Goal: Task Accomplishment & Management: Use online tool/utility

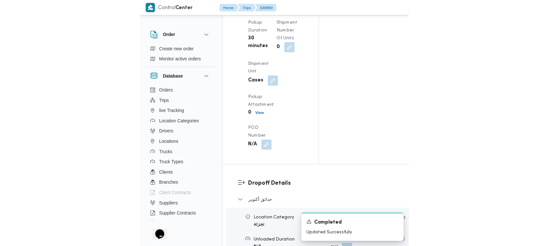
scroll to position [810, 0]
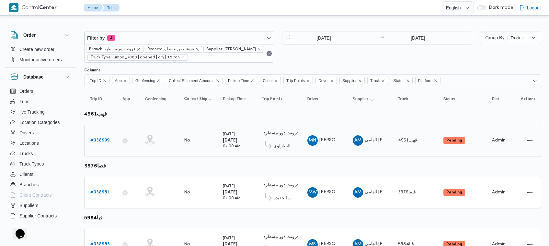
click at [102, 144] on link "# 338999" at bounding box center [99, 140] width 19 height 8
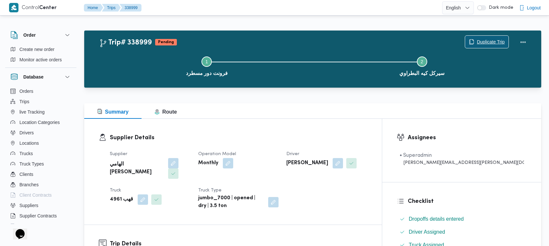
click at [487, 41] on span "Duplicate Trip" at bounding box center [491, 42] width 28 height 8
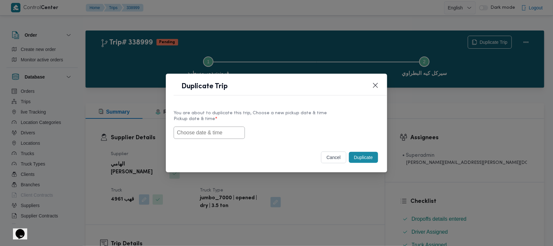
click at [202, 137] on input "text" at bounding box center [209, 132] width 71 height 12
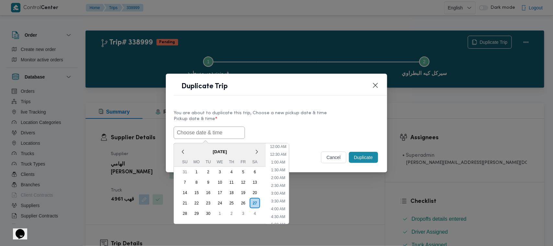
scroll to position [119, 0]
paste input "29/09/2025 7:00AM"
type input "29/09/2025 7:00AM"
drag, startPoint x: 312, startPoint y: 120, endPoint x: 339, endPoint y: 126, distance: 28.1
click at [321, 120] on label "Pickup date & time *" at bounding box center [277, 121] width 206 height 10
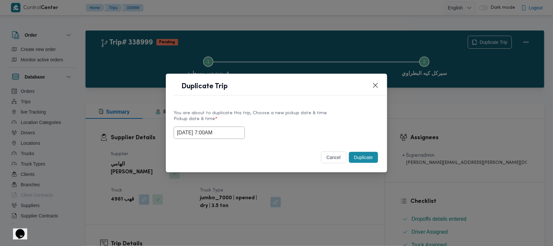
click at [369, 156] on button "Duplicate" at bounding box center [363, 157] width 29 height 11
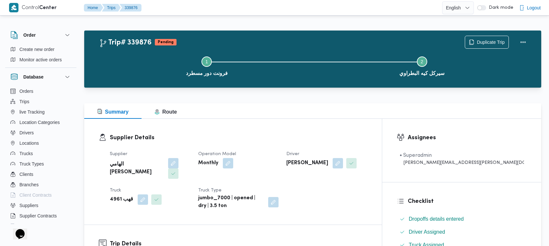
click at [495, 34] on div "Duplicate Trip" at bounding box center [497, 42] width 73 height 21
click at [494, 39] on span "Duplicate Trip" at bounding box center [491, 42] width 28 height 8
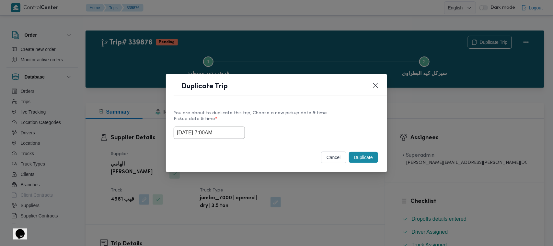
click at [237, 132] on input "29/09/2025 7:00AM" at bounding box center [209, 132] width 71 height 12
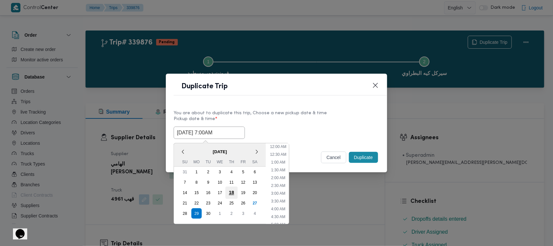
scroll to position [72, 0]
click at [210, 214] on div "30" at bounding box center [208, 213] width 12 height 12
type input "30/09/2025 7:00AM"
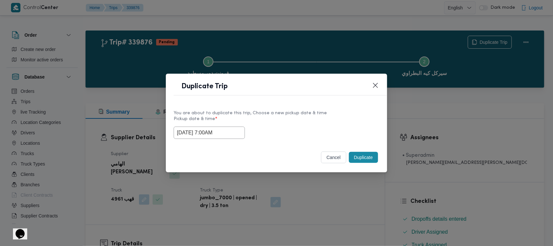
drag, startPoint x: 292, startPoint y: 120, endPoint x: 298, endPoint y: 122, distance: 6.1
click at [293, 119] on label "Pickup date & time *" at bounding box center [277, 121] width 206 height 10
click at [361, 160] on button "Duplicate" at bounding box center [363, 157] width 29 height 11
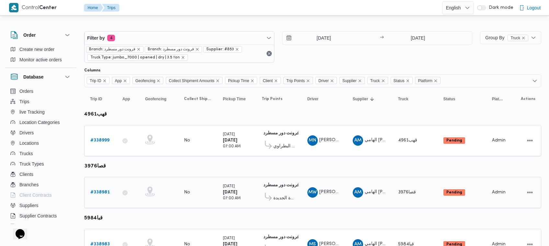
click at [108, 193] on b "# 338981" at bounding box center [99, 192] width 19 height 4
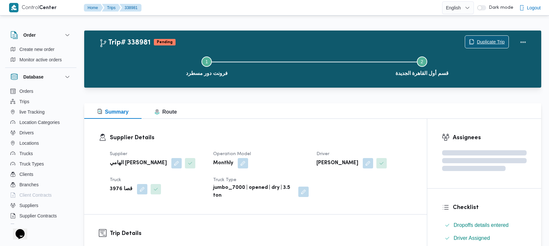
click at [495, 40] on span "Duplicate Trip" at bounding box center [491, 42] width 28 height 8
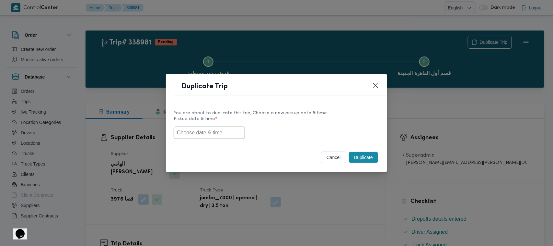
click at [229, 140] on div "You are about to duplicate this trip, Choose a new pickup date & time Pickup da…" at bounding box center [276, 123] width 221 height 41
click at [229, 135] on input "text" at bounding box center [209, 132] width 71 height 12
paste input "29/09/2025 7:00AM"
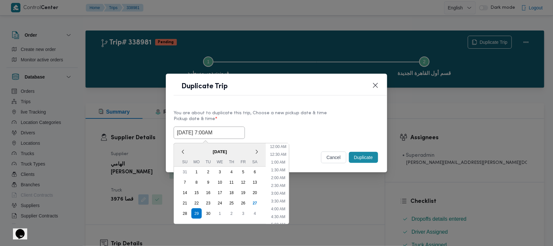
scroll to position [119, 0]
type input "29/09/2025 7:00AM"
drag, startPoint x: 290, startPoint y: 115, endPoint x: 294, endPoint y: 115, distance: 3.9
click at [293, 115] on div "You are about to duplicate this trip, Choose a new pickup date & time" at bounding box center [277, 113] width 206 height 7
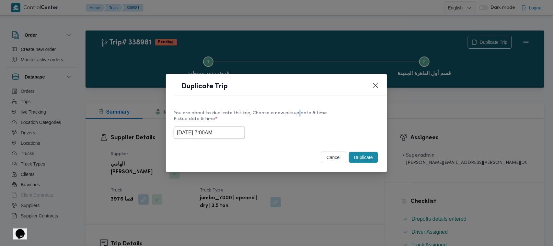
click at [364, 155] on button "Duplicate" at bounding box center [363, 157] width 29 height 11
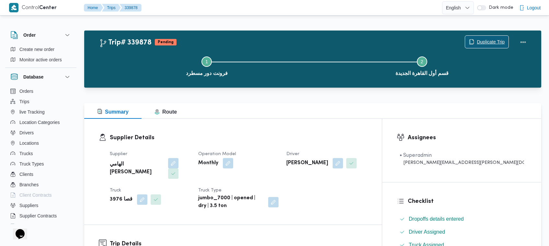
click at [496, 43] on span "Duplicate Trip" at bounding box center [491, 42] width 28 height 8
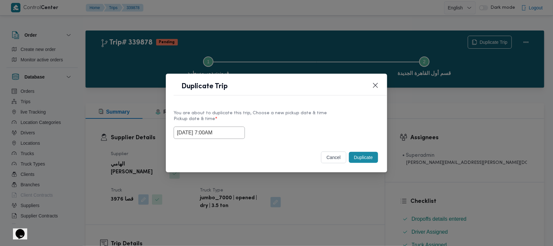
click at [234, 135] on input "29/09/2025 7:00AM" at bounding box center [209, 132] width 71 height 12
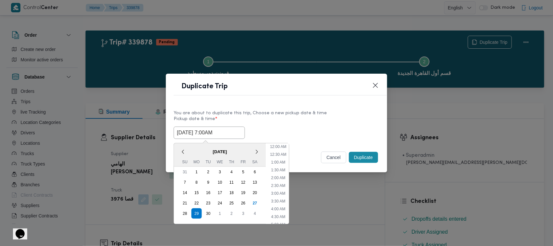
scroll to position [72, 0]
click at [211, 214] on div "30" at bounding box center [208, 213] width 12 height 12
type input "30/09/2025 7:00AM"
click at [292, 120] on label "Pickup date & time *" at bounding box center [277, 121] width 206 height 10
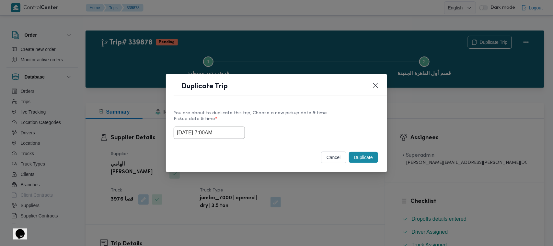
click at [365, 161] on button "Duplicate" at bounding box center [363, 157] width 29 height 11
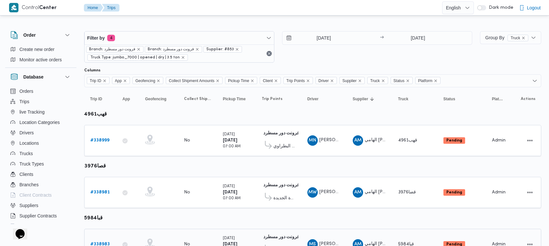
click at [105, 243] on b "# 338983" at bounding box center [99, 244] width 19 height 4
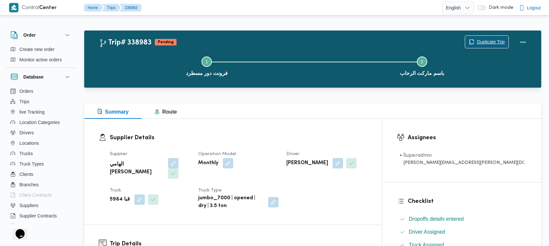
click at [472, 41] on icon "button" at bounding box center [471, 41] width 5 height 5
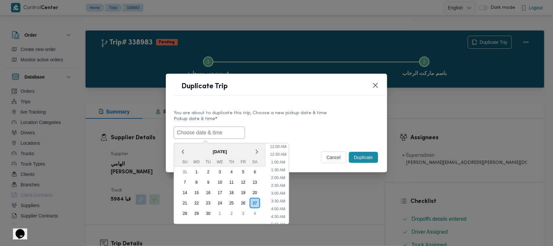
click at [224, 133] on input "text" at bounding box center [209, 132] width 71 height 12
paste input "29/09/2025 7:00AM"
type input "29/09/2025 7:00AM"
click at [307, 122] on label "Pickup date & time *" at bounding box center [277, 121] width 206 height 10
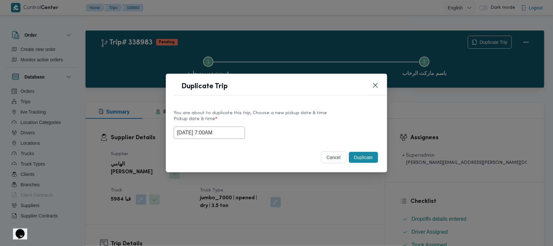
click at [366, 156] on button "Duplicate" at bounding box center [363, 157] width 29 height 11
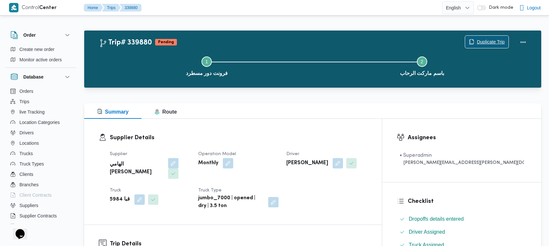
click at [486, 40] on span "Duplicate Trip" at bounding box center [491, 42] width 28 height 8
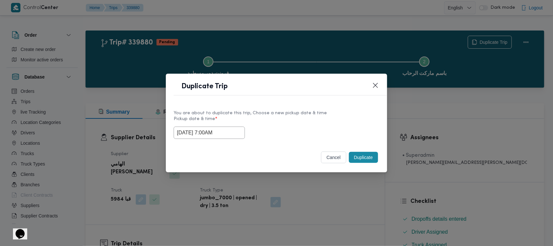
click at [229, 137] on input "29/09/2025 7:00AM" at bounding box center [209, 132] width 71 height 12
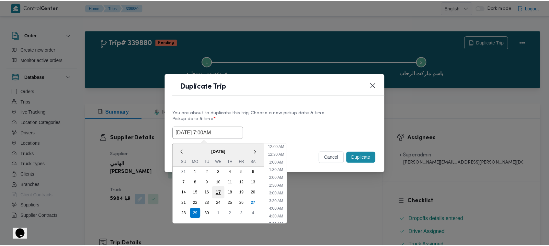
scroll to position [72, 0]
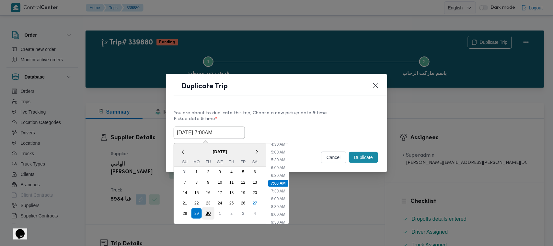
click at [207, 211] on div "30" at bounding box center [208, 213] width 12 height 12
type input "30/09/2025 7:00AM"
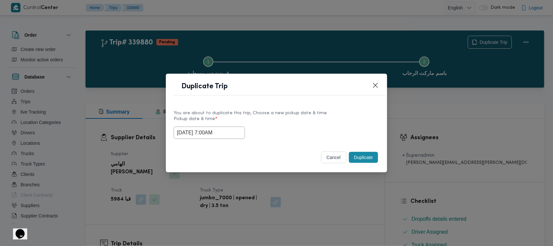
click at [300, 110] on div "You are about to duplicate this trip, Choose a new pickup date & time" at bounding box center [277, 113] width 206 height 7
click at [367, 161] on button "Duplicate" at bounding box center [363, 157] width 29 height 11
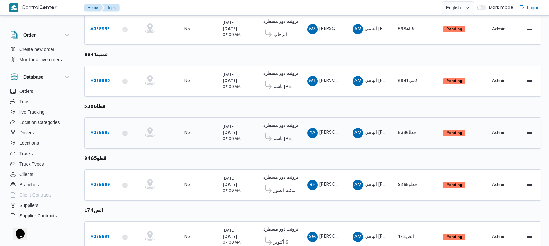
scroll to position [216, 0]
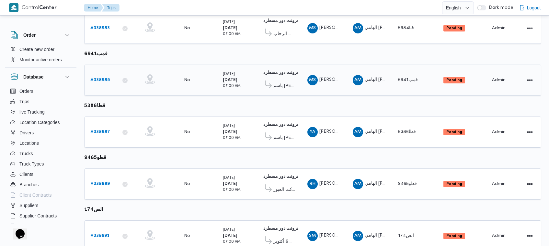
click at [102, 79] on b "# 338985" at bounding box center [99, 80] width 19 height 4
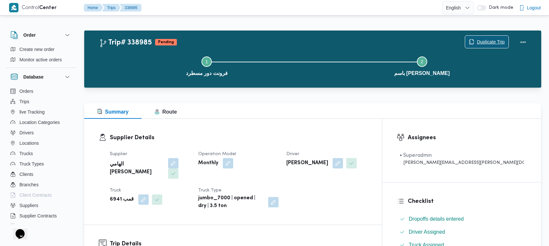
click at [486, 45] on span "Duplicate Trip" at bounding box center [491, 42] width 28 height 8
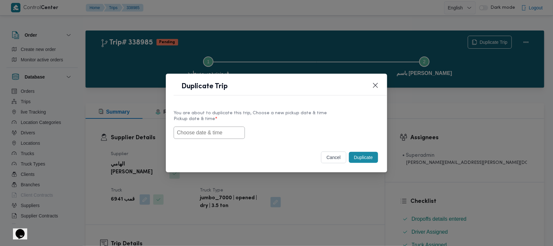
click at [203, 133] on input "text" at bounding box center [209, 132] width 71 height 12
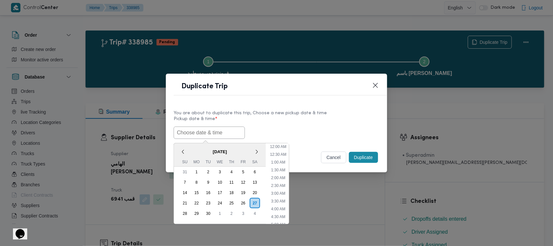
scroll to position [119, 0]
paste input "29/09/2025 7:00AM"
type input "29/09/2025 7:00AM"
click at [268, 119] on label "Pickup date & time *" at bounding box center [277, 121] width 206 height 10
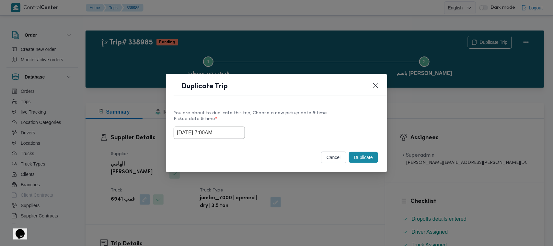
click at [366, 157] on button "Duplicate" at bounding box center [363, 157] width 29 height 11
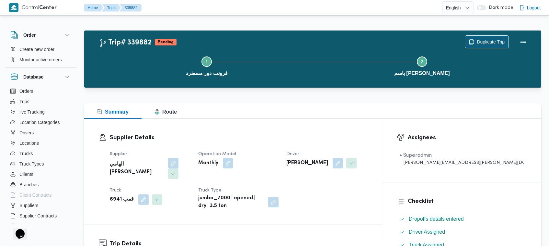
click at [489, 41] on span "Duplicate Trip" at bounding box center [491, 42] width 28 height 8
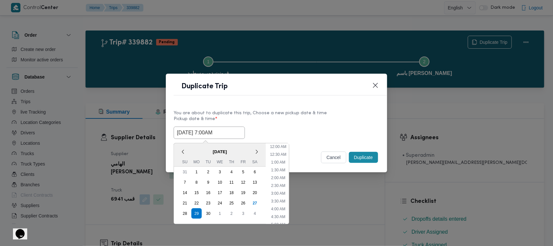
click at [239, 130] on input "29/09/2025 7:00AM" at bounding box center [209, 132] width 71 height 12
click at [211, 213] on div "30" at bounding box center [208, 213] width 12 height 12
type input "30/09/2025 7:00AM"
click at [311, 106] on div "You are about to duplicate this trip, Choose a new pickup date & time Pickup da…" at bounding box center [276, 123] width 221 height 41
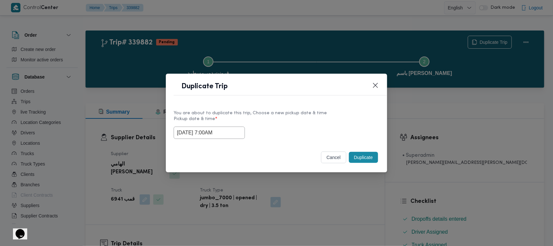
click at [354, 155] on button "Duplicate" at bounding box center [363, 157] width 29 height 11
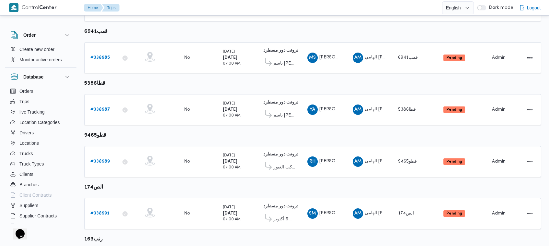
scroll to position [244, 0]
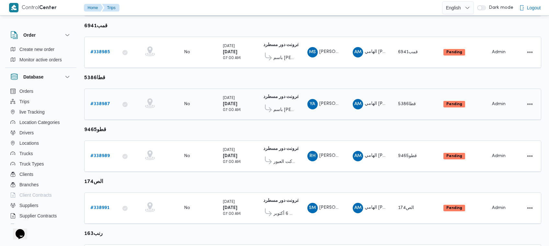
click at [108, 98] on div "# 338987" at bounding box center [101, 104] width 26 height 13
click at [105, 100] on link "# 338987" at bounding box center [100, 104] width 20 height 8
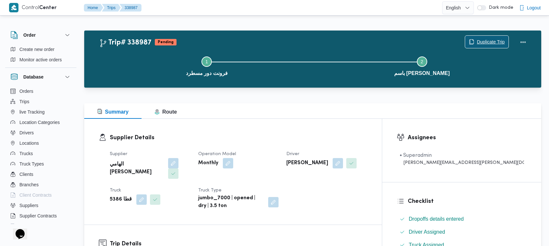
click at [470, 38] on span "Duplicate Trip" at bounding box center [486, 42] width 43 height 12
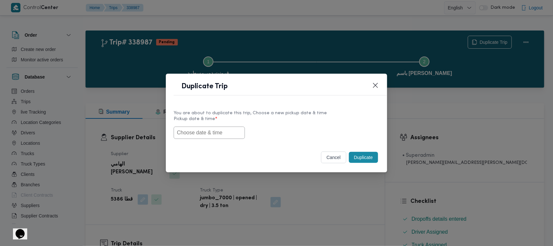
click at [200, 135] on input "text" at bounding box center [209, 132] width 71 height 12
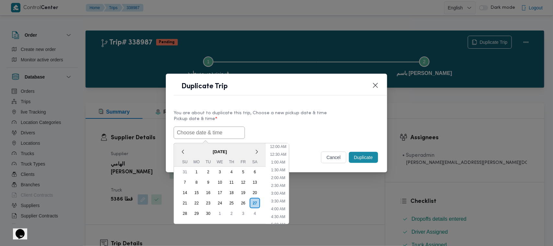
scroll to position [119, 0]
paste input "29/09/2025 7:00AM"
type input "29/09/2025 7:00AM"
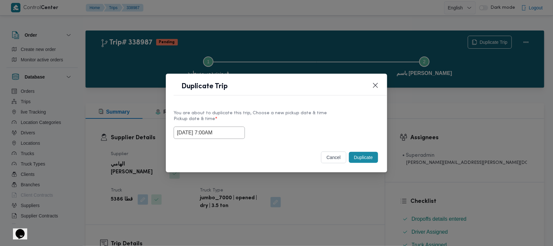
click at [360, 113] on div "You are about to duplicate this trip, Choose a new pickup date & time" at bounding box center [277, 113] width 206 height 7
click at [360, 159] on button "Duplicate" at bounding box center [363, 157] width 29 height 11
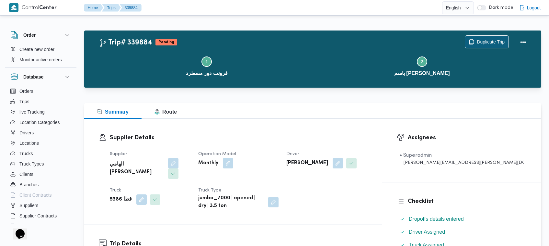
click at [487, 41] on span "Duplicate Trip" at bounding box center [491, 42] width 28 height 8
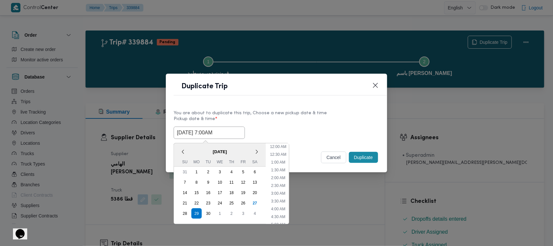
click at [234, 133] on input "29/09/2025 7:00AM" at bounding box center [209, 132] width 71 height 12
click at [212, 208] on div "30" at bounding box center [208, 213] width 12 height 12
type input "30/09/2025 7:00AM"
click at [309, 111] on div "You are about to duplicate this trip, Choose a new pickup date & time" at bounding box center [277, 113] width 206 height 7
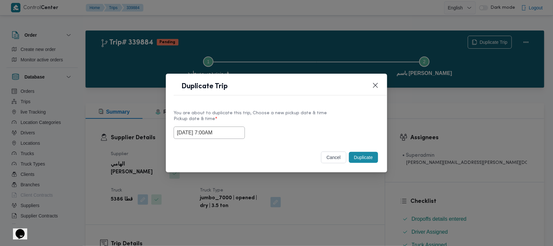
click at [375, 159] on button "Duplicate" at bounding box center [363, 157] width 29 height 11
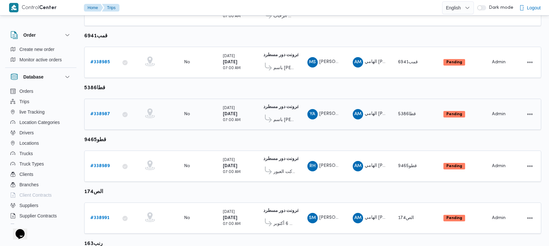
scroll to position [302, 0]
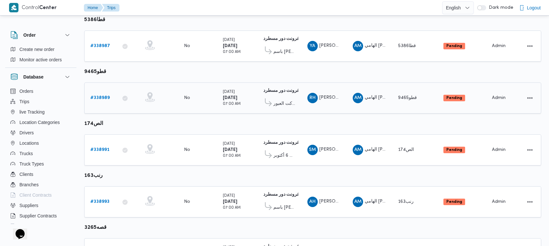
click at [100, 98] on b "# 338989" at bounding box center [99, 98] width 19 height 4
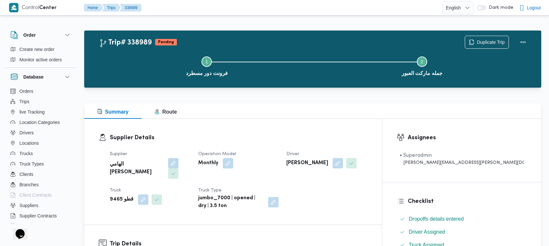
click at [488, 35] on div "Duplicate Trip" at bounding box center [497, 42] width 73 height 21
click at [488, 36] on div "Duplicate Trip" at bounding box center [487, 42] width 44 height 13
click at [469, 39] on icon "button" at bounding box center [471, 41] width 5 height 5
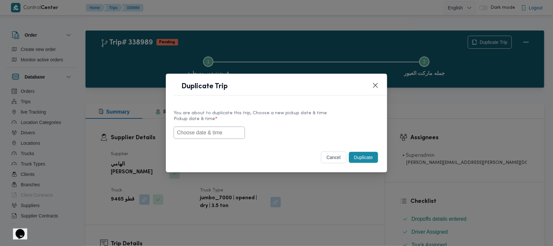
click at [225, 136] on input "text" at bounding box center [209, 132] width 71 height 12
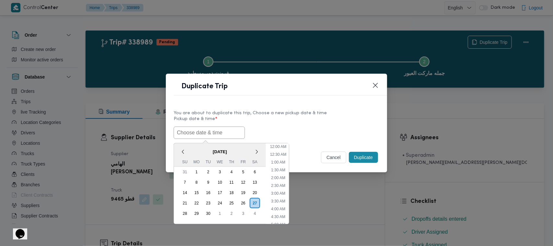
paste input "29/09/2025 7:00AM"
type input "29/09/2025 7:00AM"
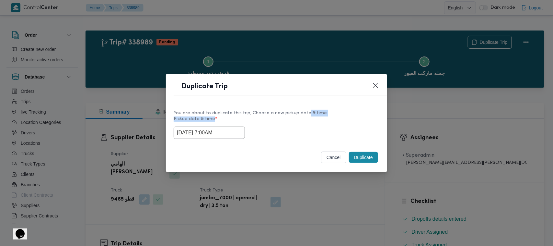
drag, startPoint x: 300, startPoint y: 113, endPoint x: 373, endPoint y: 134, distance: 75.2
click at [324, 117] on div "You are about to duplicate this trip, Choose a new pickup date & time Pickup da…" at bounding box center [277, 124] width 206 height 29
click at [363, 160] on button "Duplicate" at bounding box center [363, 157] width 29 height 11
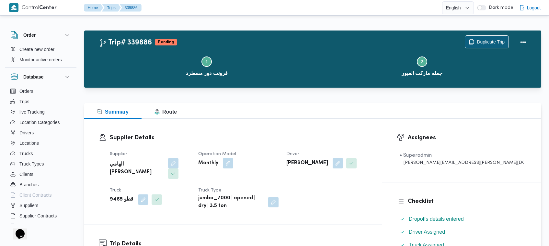
click at [496, 43] on span "Duplicate Trip" at bounding box center [491, 42] width 28 height 8
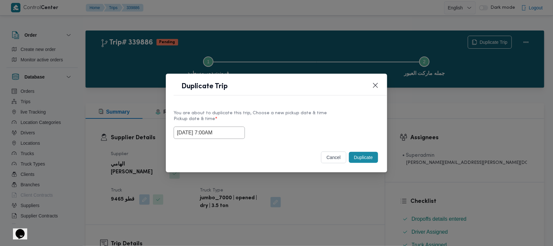
click at [229, 135] on input "29/09/2025 7:00AM" at bounding box center [209, 132] width 71 height 12
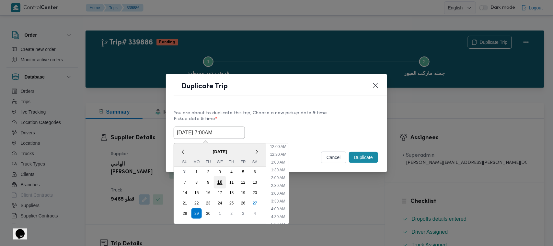
scroll to position [72, 0]
click at [207, 212] on div "30" at bounding box center [208, 213] width 12 height 12
type input "30/09/2025 7:00AM"
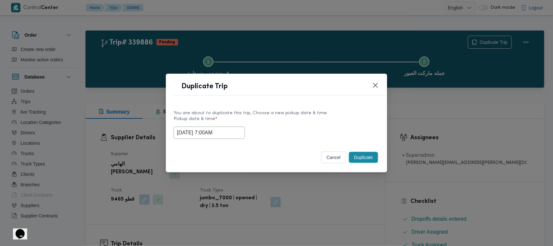
drag, startPoint x: 322, startPoint y: 126, endPoint x: 351, endPoint y: 121, distance: 29.6
click at [323, 126] on div "30/09/2025 7:00AM" at bounding box center [277, 132] width 206 height 12
click at [370, 156] on button "Duplicate" at bounding box center [363, 157] width 29 height 11
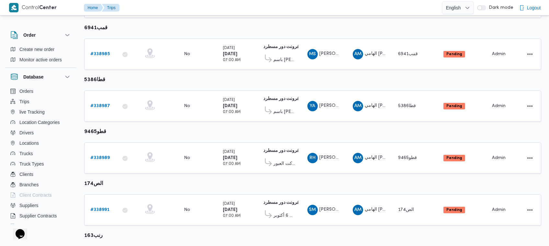
scroll to position [302, 0]
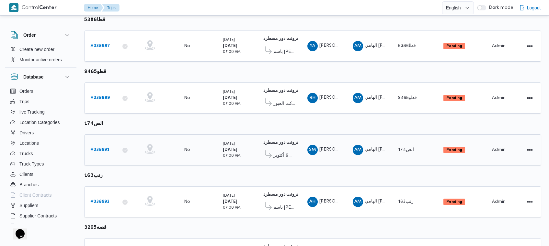
click at [101, 143] on div "# 338991" at bounding box center [101, 149] width 26 height 13
click at [103, 143] on div "# 338991" at bounding box center [101, 149] width 26 height 13
click at [103, 147] on b "# 338991" at bounding box center [99, 149] width 19 height 4
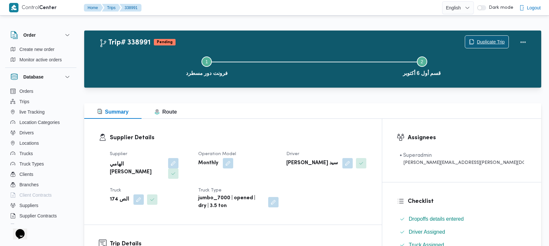
click at [485, 41] on span "Duplicate Trip" at bounding box center [491, 42] width 28 height 8
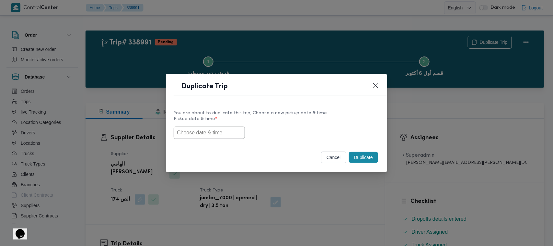
click at [205, 130] on input "text" at bounding box center [209, 132] width 71 height 12
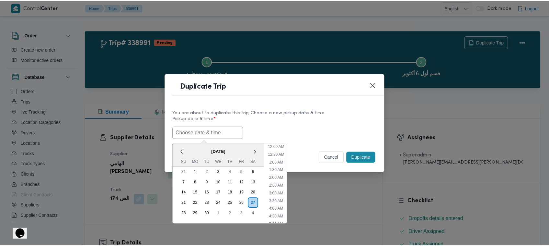
scroll to position [119, 0]
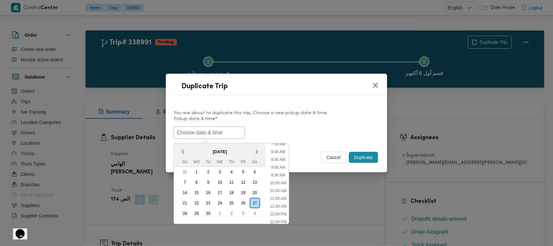
paste input "29/09/2025 7:00AM"
type input "29/09/2025 7:00AM"
click at [290, 119] on label "Pickup date & time *" at bounding box center [277, 121] width 206 height 10
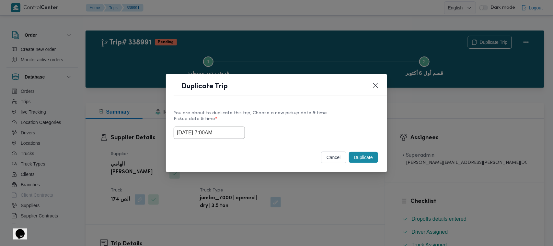
click at [364, 161] on button "Duplicate" at bounding box center [363, 157] width 29 height 11
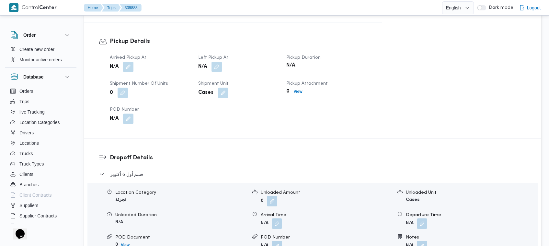
scroll to position [215, 0]
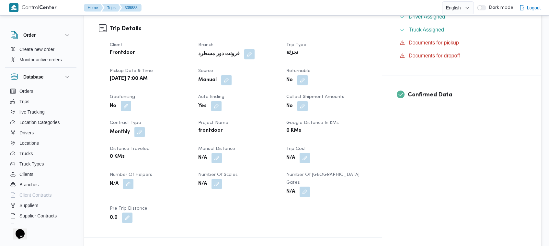
drag, startPoint x: 350, startPoint y: 122, endPoint x: 355, endPoint y: 120, distance: 5.1
click at [351, 126] on div "0 KMs" at bounding box center [327, 130] width 82 height 9
drag, startPoint x: 393, startPoint y: 102, endPoint x: 395, endPoint y: 89, distance: 13.4
click at [371, 102] on div "Client Frontdoor Branch فرونت دور مسطرد Trip Type تجزئة Pickup date & time Mon,…" at bounding box center [238, 131] width 265 height 189
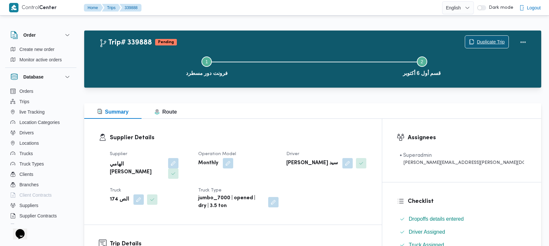
click at [480, 41] on span "Duplicate Trip" at bounding box center [491, 42] width 28 height 8
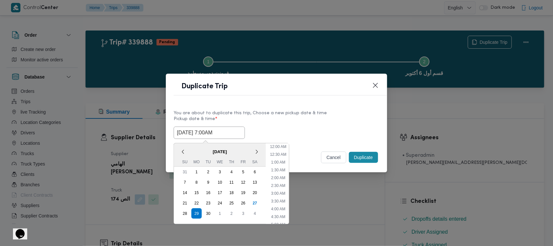
click at [236, 132] on input "29/09/2025 7:00AM" at bounding box center [209, 132] width 71 height 12
click at [207, 213] on div "30" at bounding box center [208, 213] width 12 height 12
type input "30/09/2025 7:00AM"
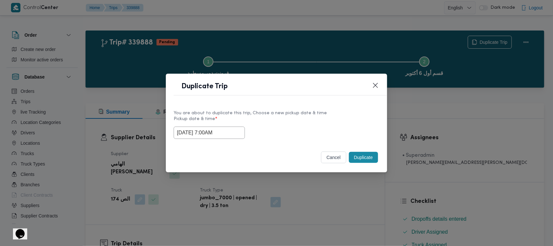
click at [345, 95] on div "Duplicate Trip" at bounding box center [276, 88] width 221 height 29
click at [366, 156] on button "Duplicate" at bounding box center [363, 157] width 29 height 11
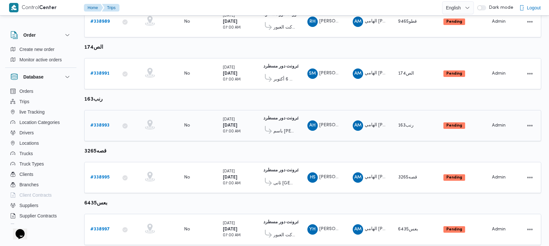
scroll to position [394, 0]
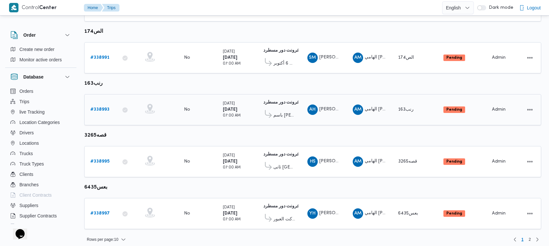
click at [107, 103] on div "# 338993" at bounding box center [101, 109] width 26 height 13
click at [104, 107] on b "# 338993" at bounding box center [99, 109] width 19 height 4
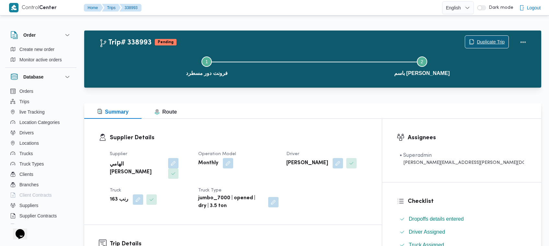
click at [501, 37] on span "Duplicate Trip" at bounding box center [486, 42] width 43 height 12
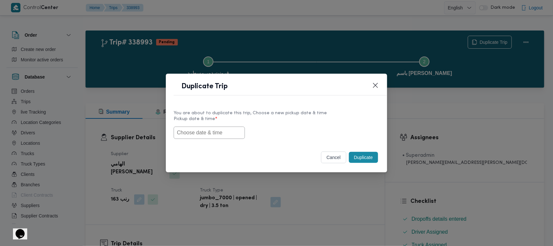
drag, startPoint x: 214, startPoint y: 133, endPoint x: 217, endPoint y: 134, distance: 3.3
click at [217, 134] on input "text" at bounding box center [209, 132] width 71 height 12
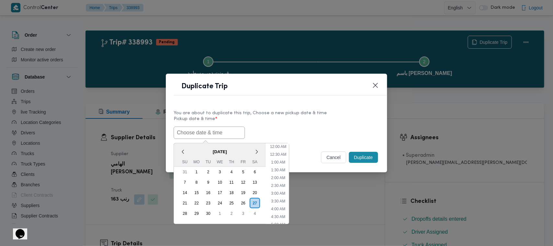
paste input "29/09/2025 7:00AM"
type input "29/09/2025 7:00AM"
drag, startPoint x: 273, startPoint y: 117, endPoint x: 296, endPoint y: 117, distance: 22.4
click at [283, 117] on label "Pickup date & time *" at bounding box center [277, 121] width 206 height 10
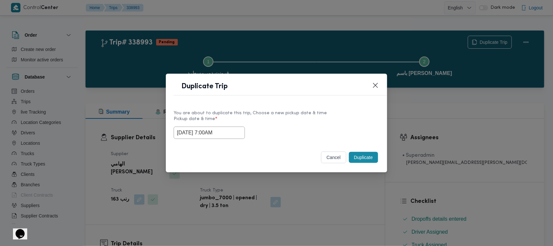
click at [366, 161] on button "Duplicate" at bounding box center [363, 157] width 29 height 11
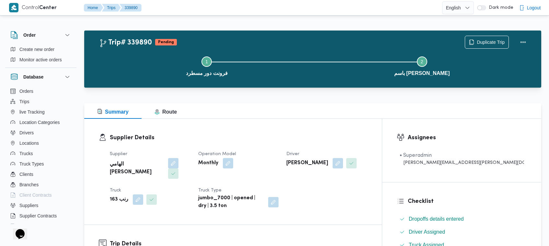
click at [482, 34] on div "Duplicate Trip" at bounding box center [497, 42] width 73 height 21
click at [485, 38] on span "Duplicate Trip" at bounding box center [491, 42] width 28 height 8
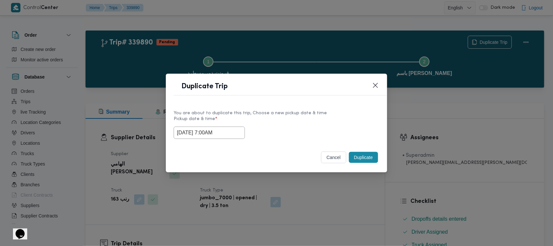
click at [241, 130] on div "29/09/2025 7:00AM" at bounding box center [277, 132] width 206 height 12
click at [227, 130] on input "29/09/2025 7:00AM" at bounding box center [209, 132] width 71 height 12
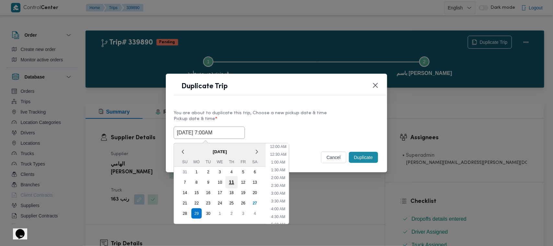
scroll to position [72, 0]
click at [211, 211] on div "30" at bounding box center [208, 213] width 12 height 12
type input "30/09/2025 7:00AM"
click at [300, 103] on div "You are about to duplicate this trip, Choose a new pickup date & time Pickup da…" at bounding box center [276, 123] width 221 height 41
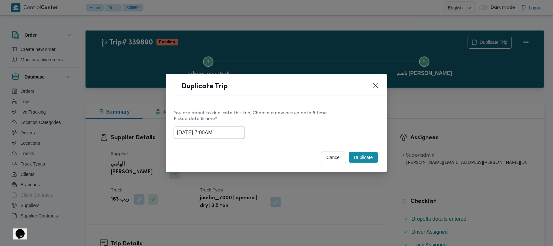
click at [359, 160] on button "Duplicate" at bounding box center [363, 157] width 29 height 11
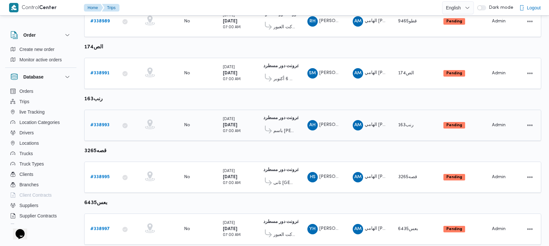
scroll to position [394, 0]
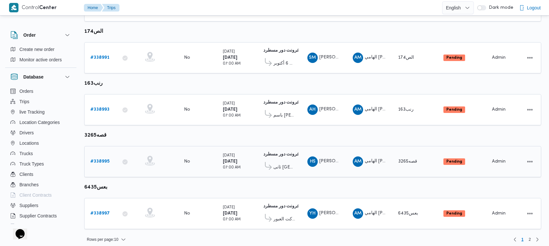
click at [94, 159] on b "# 338995" at bounding box center [99, 161] width 19 height 4
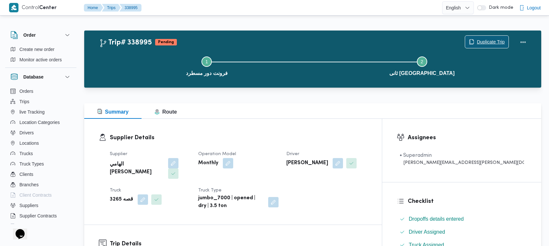
click at [474, 41] on icon "button" at bounding box center [471, 41] width 5 height 5
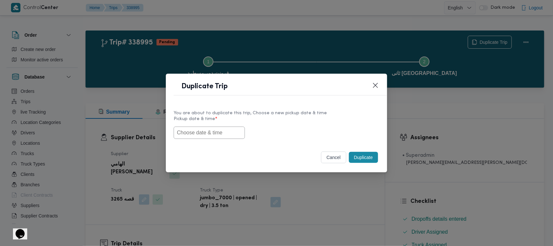
click at [214, 138] on input "text" at bounding box center [209, 132] width 71 height 12
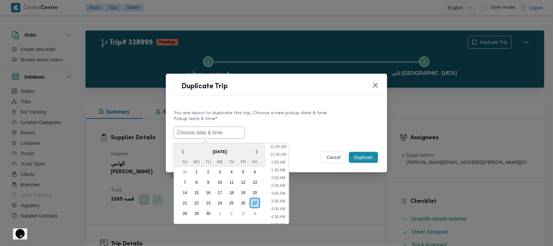
paste input "29/09/2025 7:00AM"
type input "29/09/2025 7:00AM"
click at [340, 123] on label "Pickup date & time *" at bounding box center [277, 121] width 206 height 10
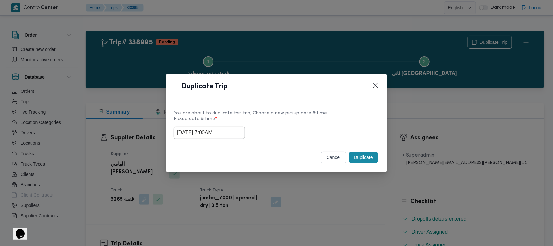
drag, startPoint x: 360, startPoint y: 158, endPoint x: 371, endPoint y: 140, distance: 20.5
click at [361, 158] on button "Duplicate" at bounding box center [363, 157] width 29 height 11
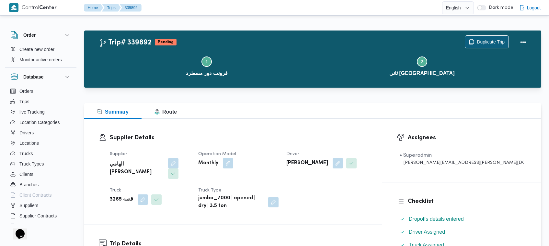
click at [477, 41] on span "Duplicate Trip" at bounding box center [491, 42] width 28 height 8
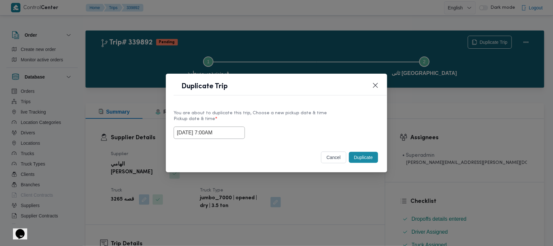
drag, startPoint x: 224, startPoint y: 140, endPoint x: 234, endPoint y: 130, distance: 13.8
click at [228, 138] on div "You are about to duplicate this trip, Choose a new pickup date & time Pickup da…" at bounding box center [276, 123] width 221 height 41
click at [234, 130] on input "29/09/2025 7:00AM" at bounding box center [209, 132] width 71 height 12
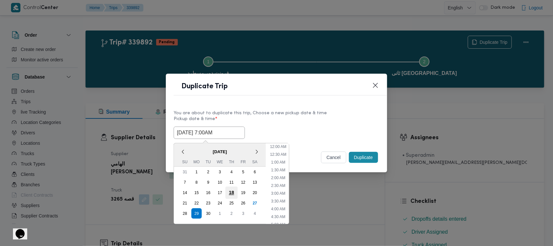
scroll to position [72, 0]
click at [208, 209] on div "30" at bounding box center [208, 213] width 12 height 12
type input "30/09/2025 7:00AM"
drag, startPoint x: 300, startPoint y: 115, endPoint x: 303, endPoint y: 117, distance: 3.6
click at [301, 116] on label "Pickup date & time *" at bounding box center [277, 121] width 206 height 10
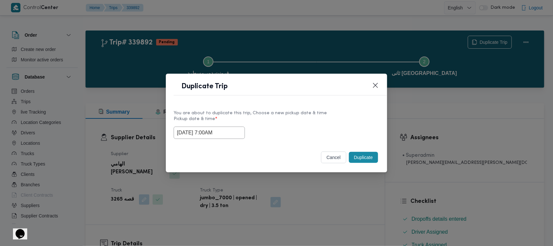
drag, startPoint x: 369, startPoint y: 157, endPoint x: 204, endPoint y: 111, distance: 170.5
click at [368, 157] on button "Duplicate" at bounding box center [363, 157] width 29 height 11
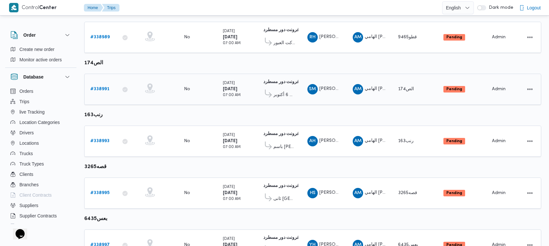
scroll to position [394, 0]
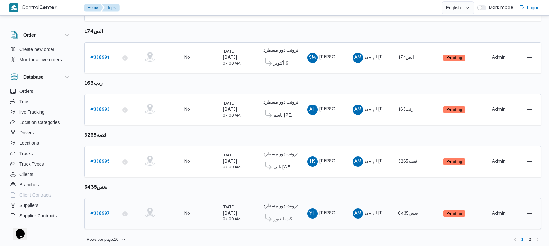
click at [94, 211] on b "# 338997" at bounding box center [99, 213] width 19 height 4
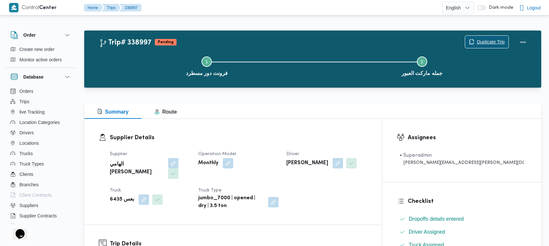
click at [470, 39] on span "Duplicate Trip" at bounding box center [486, 42] width 43 height 12
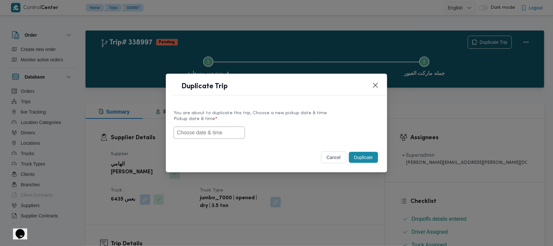
drag, startPoint x: 198, startPoint y: 130, endPoint x: 232, endPoint y: 130, distance: 34.0
click at [199, 130] on input "text" at bounding box center [209, 132] width 71 height 12
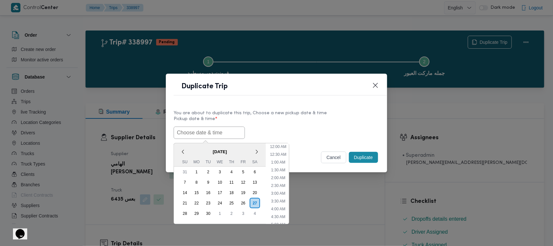
paste input "29/09/2025 7:00AM"
type input "29/09/2025 7:00AM"
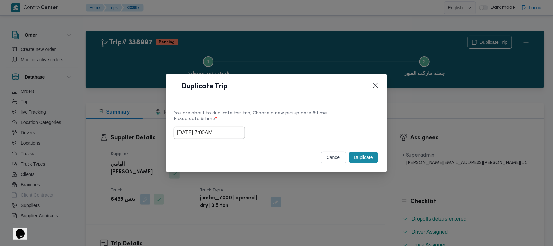
drag, startPoint x: 296, startPoint y: 127, endPoint x: 301, endPoint y: 127, distance: 5.8
click at [299, 127] on div "29/09/2025 7:00AM" at bounding box center [277, 132] width 206 height 12
click at [370, 156] on button "Duplicate" at bounding box center [363, 157] width 29 height 11
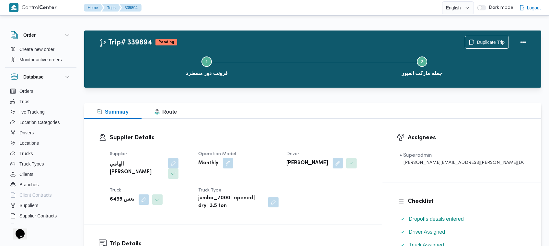
click at [488, 45] on div "Step 1 is incomplete 1 فرونت دور مسطرد Step 2 is incomplete 2 جمله ماركت العبور" at bounding box center [314, 65] width 439 height 41
click at [487, 41] on span "Duplicate Trip" at bounding box center [491, 42] width 28 height 8
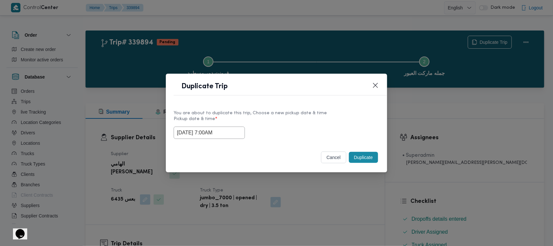
click at [236, 133] on input "29/09/2025 7:00AM" at bounding box center [209, 132] width 71 height 12
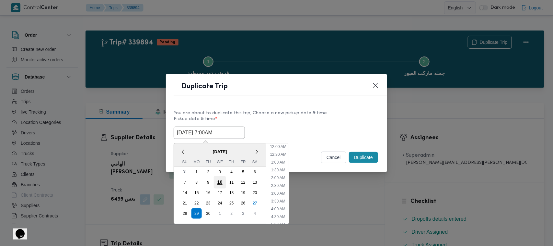
scroll to position [72, 0]
click at [210, 213] on div "30" at bounding box center [208, 213] width 12 height 12
type input "30/09/2025 7:00AM"
drag, startPoint x: 289, startPoint y: 117, endPoint x: 314, endPoint y: 135, distance: 31.2
click at [295, 122] on label "Pickup date & time *" at bounding box center [277, 121] width 206 height 10
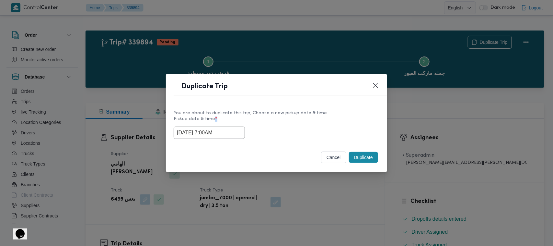
click at [377, 155] on button "Duplicate" at bounding box center [363, 157] width 29 height 11
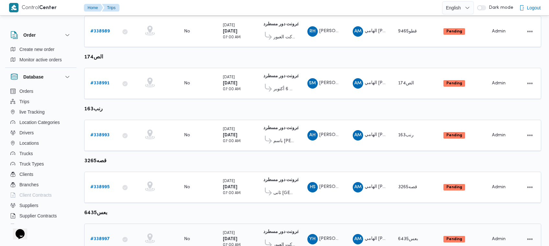
scroll to position [394, 0]
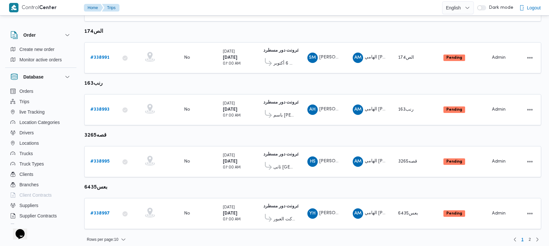
click at [531, 239] on div "Rows per page : 10 1 2" at bounding box center [312, 239] width 465 height 16
click at [530, 235] on span "2" at bounding box center [530, 239] width 2 height 8
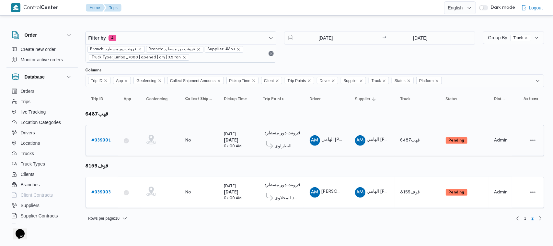
click at [100, 142] on b "# 339001" at bounding box center [101, 140] width 19 height 4
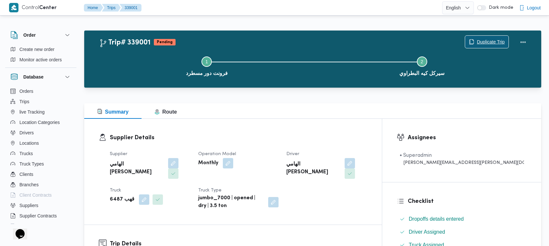
click at [490, 41] on span "Duplicate Trip" at bounding box center [491, 42] width 28 height 8
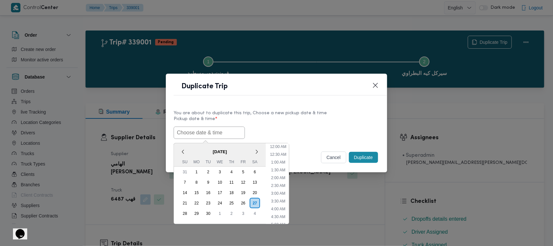
click at [231, 131] on input "text" at bounding box center [209, 132] width 71 height 12
paste input "29/09/2025 7:00AM"
type input "29/09/2025 7:00AM"
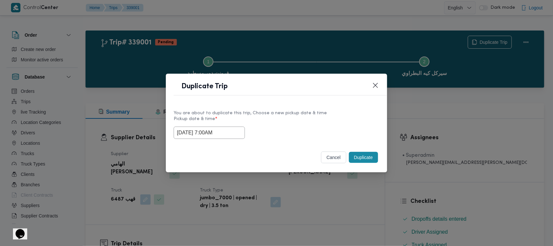
drag, startPoint x: 290, startPoint y: 124, endPoint x: 340, endPoint y: 139, distance: 52.2
click at [304, 125] on div "Pickup date & time * 29/09/2025 7:00AM" at bounding box center [277, 127] width 206 height 22
click at [367, 159] on button "Duplicate" at bounding box center [363, 157] width 29 height 11
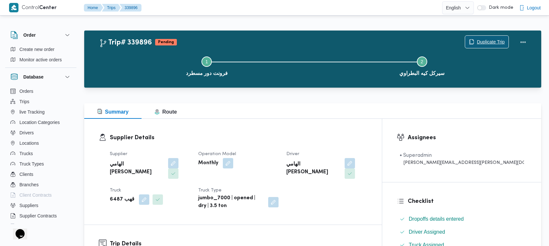
click at [489, 38] on span "Duplicate Trip" at bounding box center [491, 42] width 28 height 8
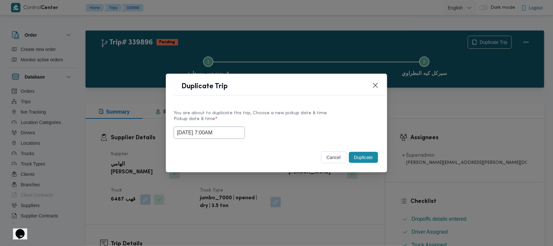
click at [242, 131] on div "29/09/2025 7:00AM" at bounding box center [277, 132] width 206 height 12
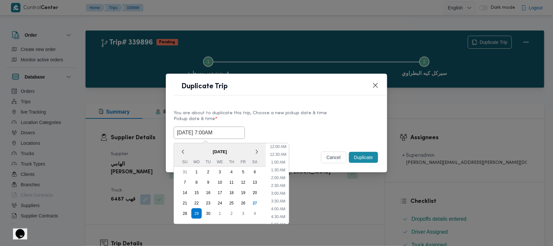
click at [226, 132] on input "29/09/2025 7:00AM" at bounding box center [209, 132] width 71 height 12
drag, startPoint x: 206, startPoint y: 212, endPoint x: 244, endPoint y: 173, distance: 54.3
click at [206, 211] on div "30" at bounding box center [208, 213] width 10 height 10
type input "30/09/2025 7:00AM"
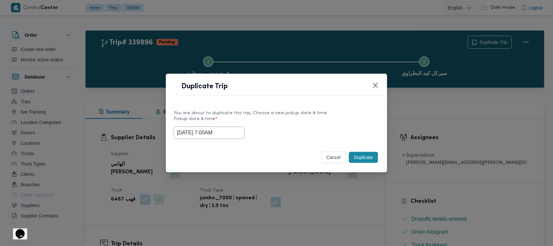
click at [295, 126] on div "30/09/2025 7:00AM" at bounding box center [277, 132] width 206 height 12
click at [367, 156] on button "Duplicate" at bounding box center [363, 157] width 29 height 11
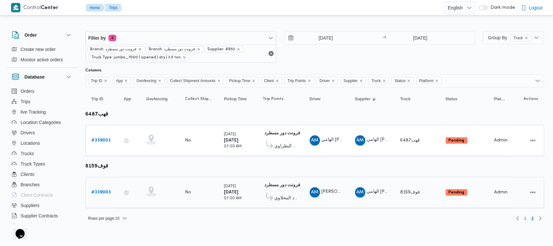
click at [104, 191] on b "# 339003" at bounding box center [101, 192] width 19 height 4
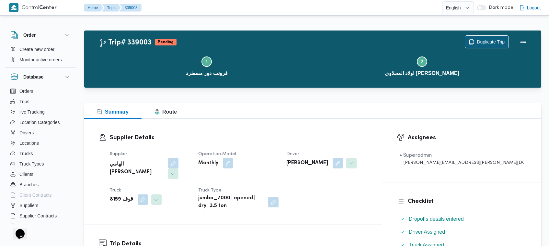
click at [477, 46] on span "Duplicate Trip" at bounding box center [486, 42] width 43 height 12
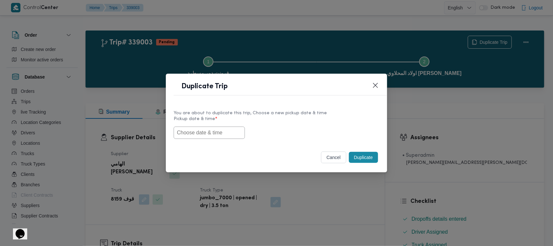
click at [482, 41] on div "Duplicate Trip You are about to duplicate this trip, Choose a new pickup date &…" at bounding box center [276, 123] width 553 height 246
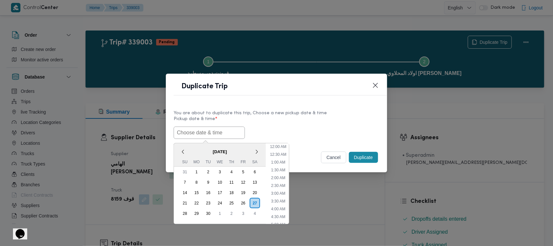
click at [199, 128] on input "text" at bounding box center [209, 132] width 71 height 12
paste input "29/09/2025 7:00AM"
type input "29/09/2025 7:00AM"
drag, startPoint x: 344, startPoint y: 106, endPoint x: 352, endPoint y: 116, distance: 12.9
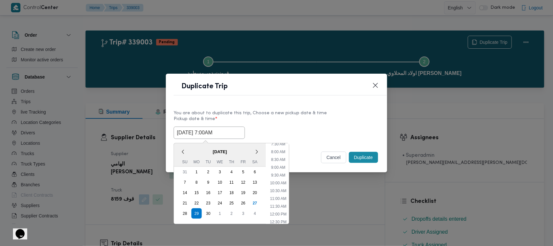
click at [344, 106] on div "You are about to duplicate this trip, Choose a new pickup date & time Pickup da…" at bounding box center [276, 123] width 221 height 41
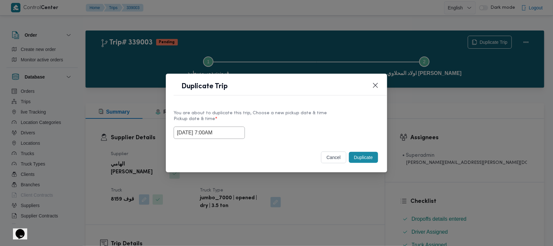
click at [364, 159] on button "Duplicate" at bounding box center [363, 157] width 29 height 11
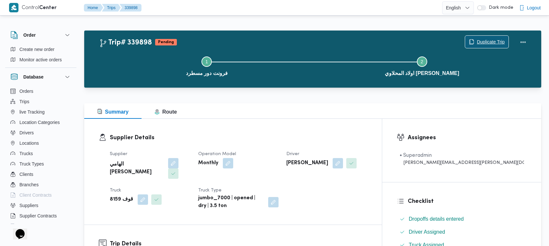
click at [482, 38] on span "Duplicate Trip" at bounding box center [491, 42] width 28 height 8
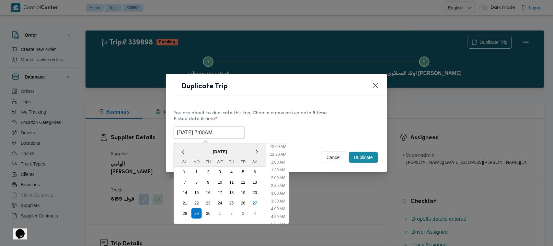
drag, startPoint x: 230, startPoint y: 135, endPoint x: 232, endPoint y: 159, distance: 24.4
click at [230, 135] on input "29/09/2025 7:00AM" at bounding box center [209, 132] width 71 height 12
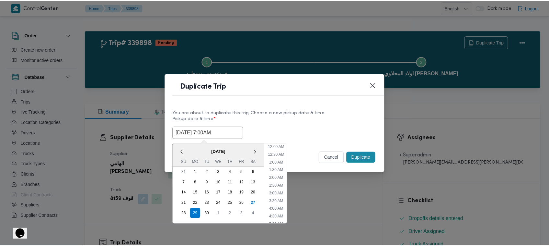
scroll to position [72, 0]
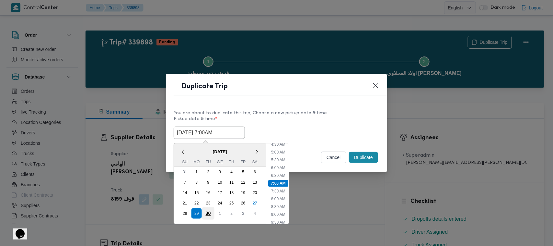
click at [210, 212] on div "30" at bounding box center [208, 213] width 12 height 12
type input "30/09/2025 7:00AM"
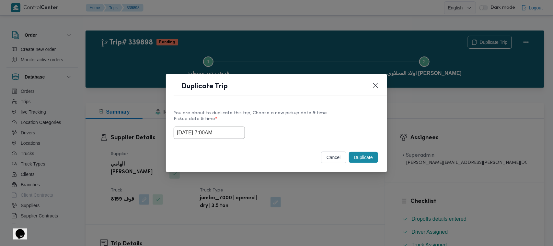
drag, startPoint x: 313, startPoint y: 126, endPoint x: 335, endPoint y: 140, distance: 25.5
click at [314, 126] on div "30/09/2025 7:00AM" at bounding box center [277, 132] width 206 height 12
click at [355, 157] on button "Duplicate" at bounding box center [363, 157] width 29 height 11
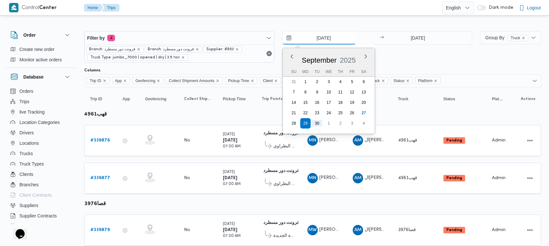
click at [327, 33] on input "29/9/2025" at bounding box center [320, 37] width 74 height 13
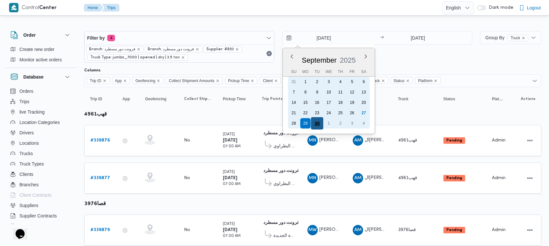
click at [320, 122] on div "30" at bounding box center [317, 123] width 12 height 12
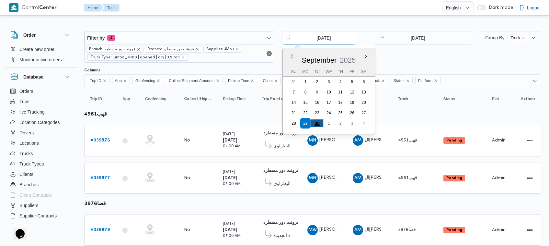
type input "[DATE]"
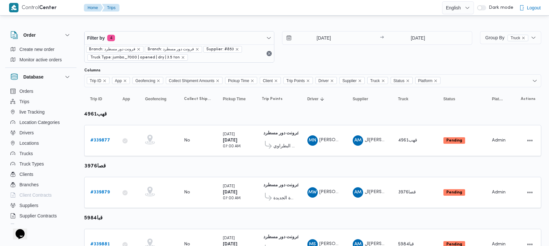
click at [346, 58] on div "30/9/2025 → 30/9/2025" at bounding box center [377, 46] width 190 height 31
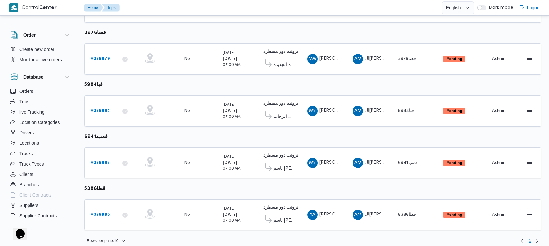
scroll to position [137, 0]
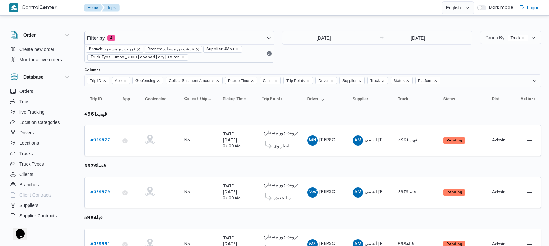
scroll to position [394, 0]
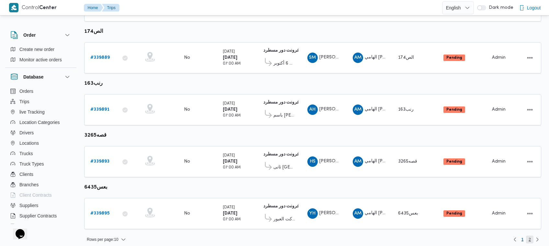
click at [532, 235] on span "2" at bounding box center [529, 239] width 7 height 8
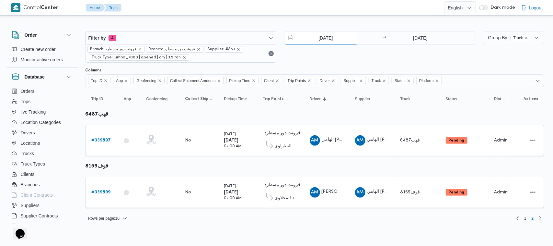
click at [319, 36] on input "[DATE]" at bounding box center [322, 37] width 74 height 13
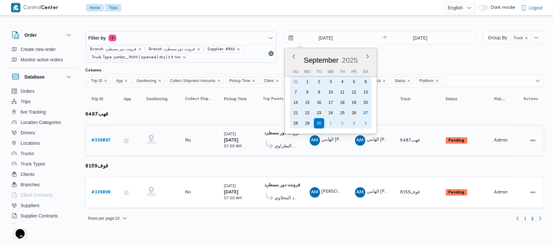
drag, startPoint x: 303, startPoint y: 127, endPoint x: 320, endPoint y: 119, distance: 18.6
click at [304, 126] on div "29" at bounding box center [307, 123] width 10 height 10
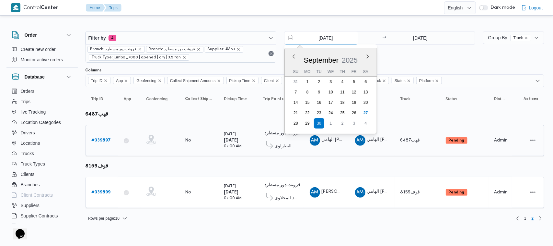
type input "[DATE]"
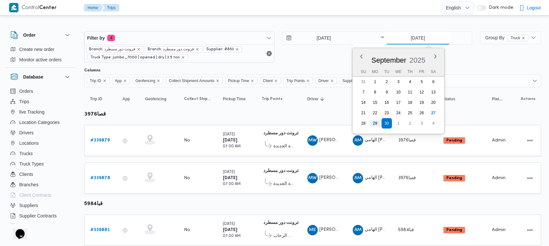
click at [418, 38] on input "[DATE]" at bounding box center [418, 37] width 65 height 13
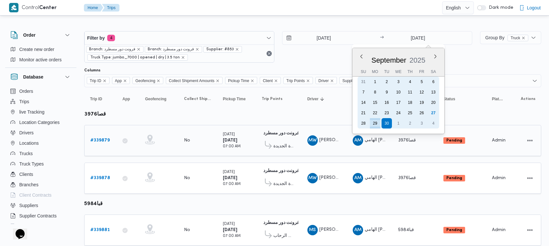
click at [377, 120] on div "29" at bounding box center [375, 123] width 10 height 10
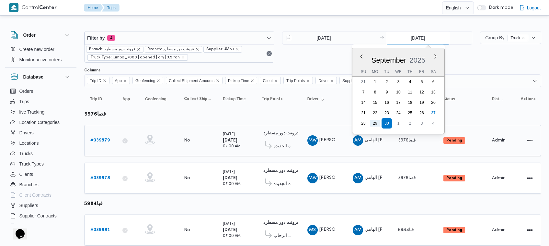
type input "[DATE]"
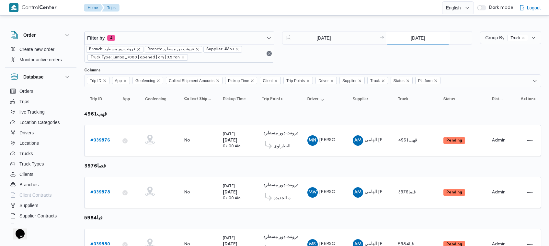
scroll to position [394, 0]
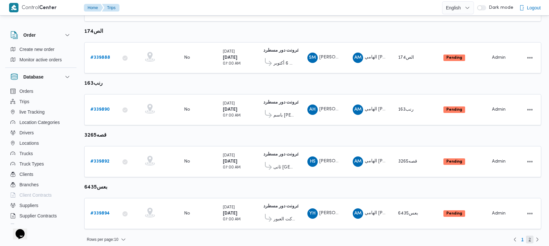
click at [528, 235] on span "2" at bounding box center [529, 239] width 7 height 8
